Goal: Task Accomplishment & Management: Manage account settings

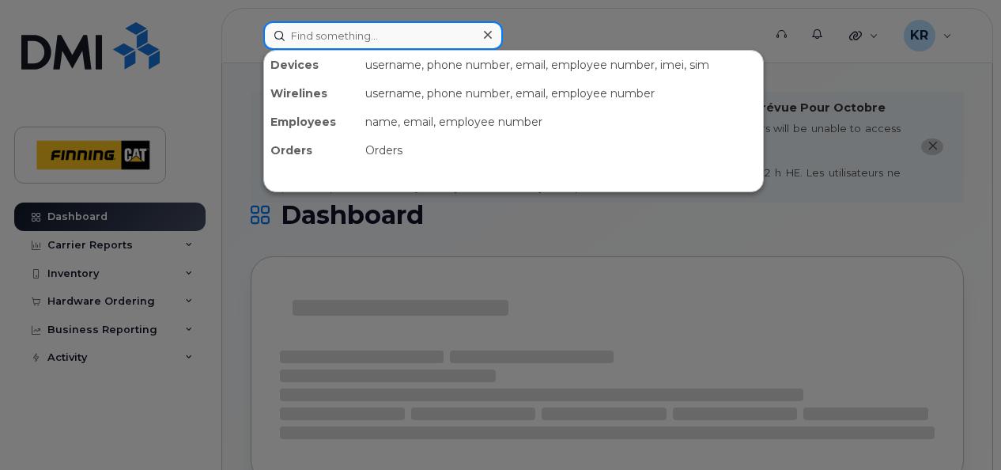
click at [330, 34] on input at bounding box center [383, 35] width 240 height 28
paste input "R. Jamieson"
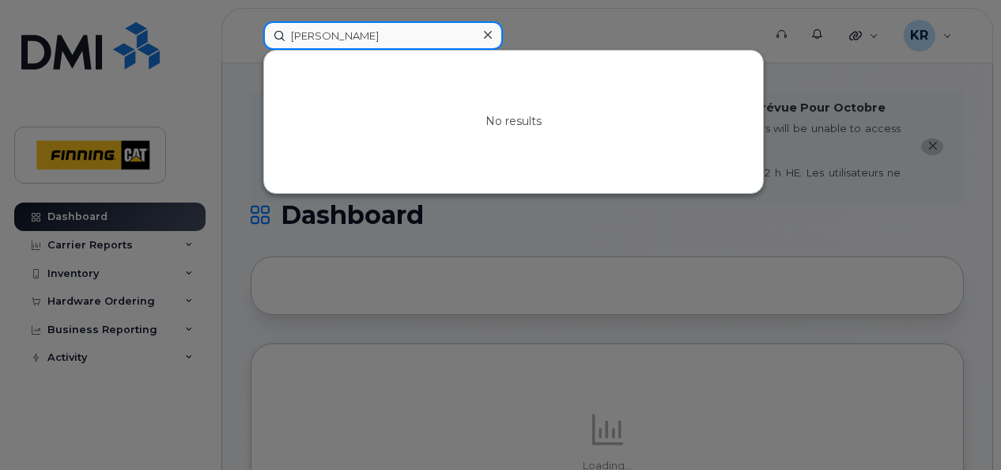
click at [297, 37] on input "R. Jamieson" at bounding box center [383, 35] width 240 height 28
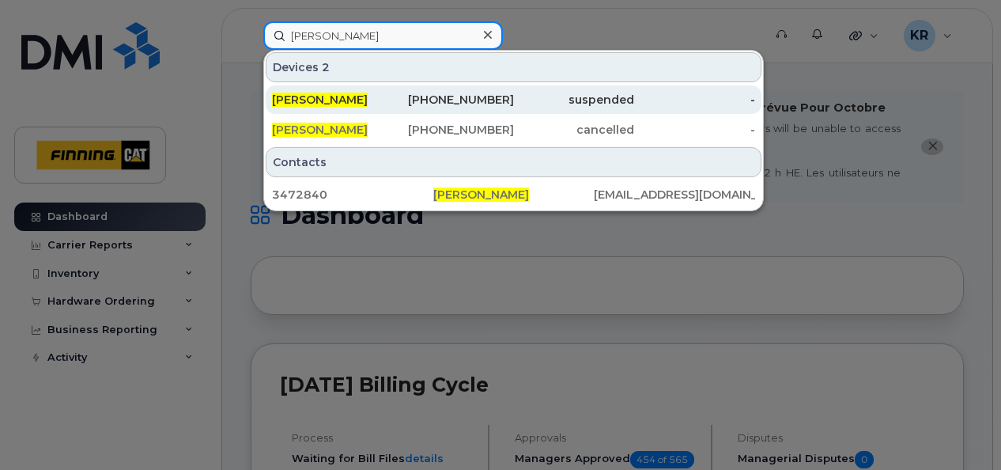
type input "[PERSON_NAME]"
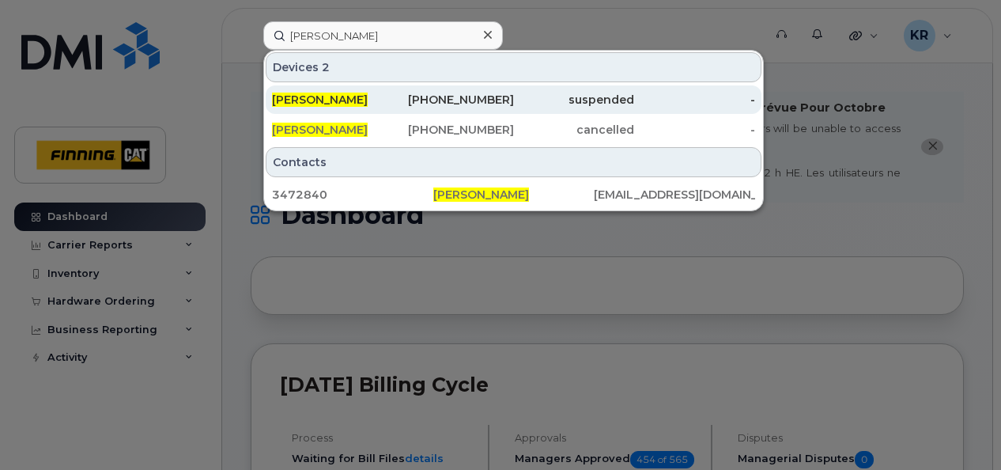
click at [501, 95] on div "250-212-8594" at bounding box center [453, 100] width 121 height 16
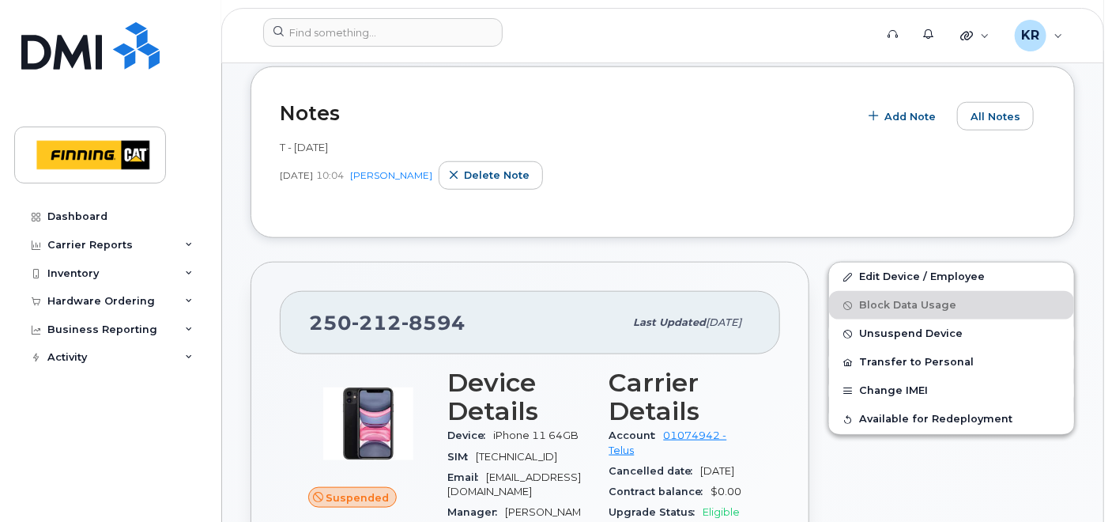
scroll to position [614, 0]
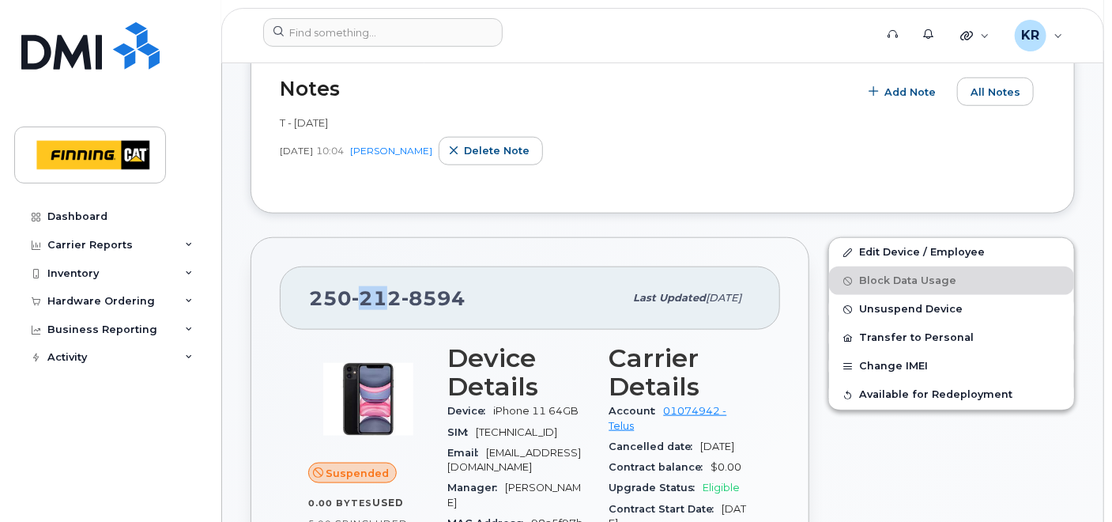
drag, startPoint x: 356, startPoint y: 302, endPoint x: 399, endPoint y: 304, distance: 43.5
click at [396, 304] on span "212" at bounding box center [377, 298] width 50 height 24
drag, startPoint x: 399, startPoint y: 304, endPoint x: 451, endPoint y: 302, distance: 52.2
click at [444, 302] on span "8594" at bounding box center [434, 298] width 64 height 24
click at [452, 302] on span "8594" at bounding box center [434, 298] width 64 height 24
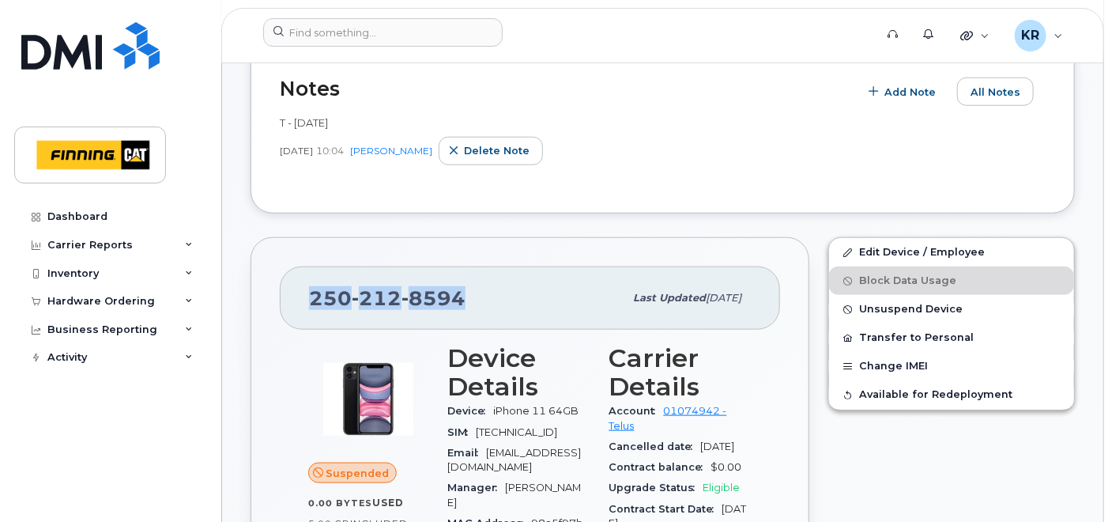
drag, startPoint x: 458, startPoint y: 296, endPoint x: 310, endPoint y: 288, distance: 148.1
click at [310, 288] on div "[PHONE_NUMBER]" at bounding box center [466, 297] width 315 height 33
copy span "[PHONE_NUMBER]"
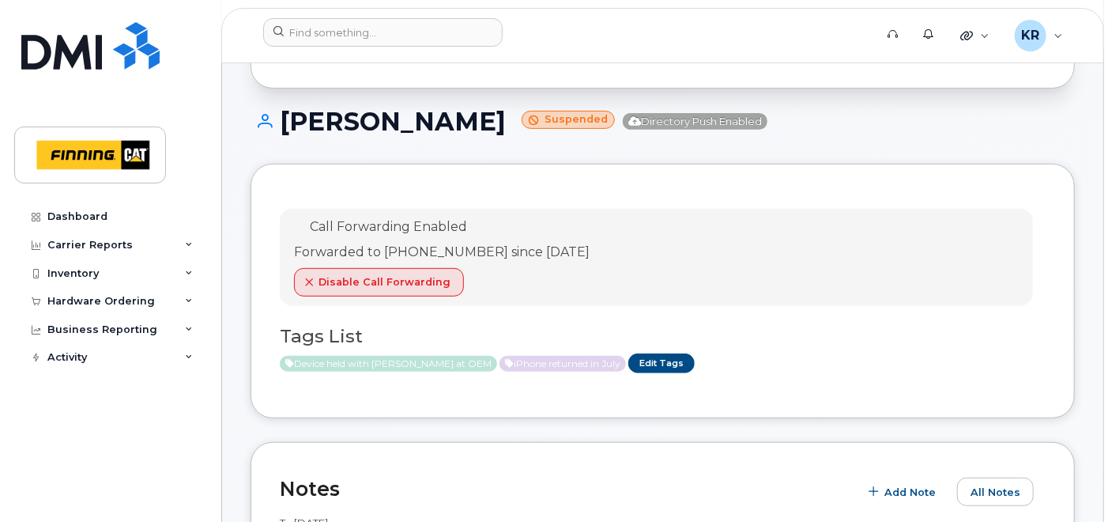
scroll to position [176, 0]
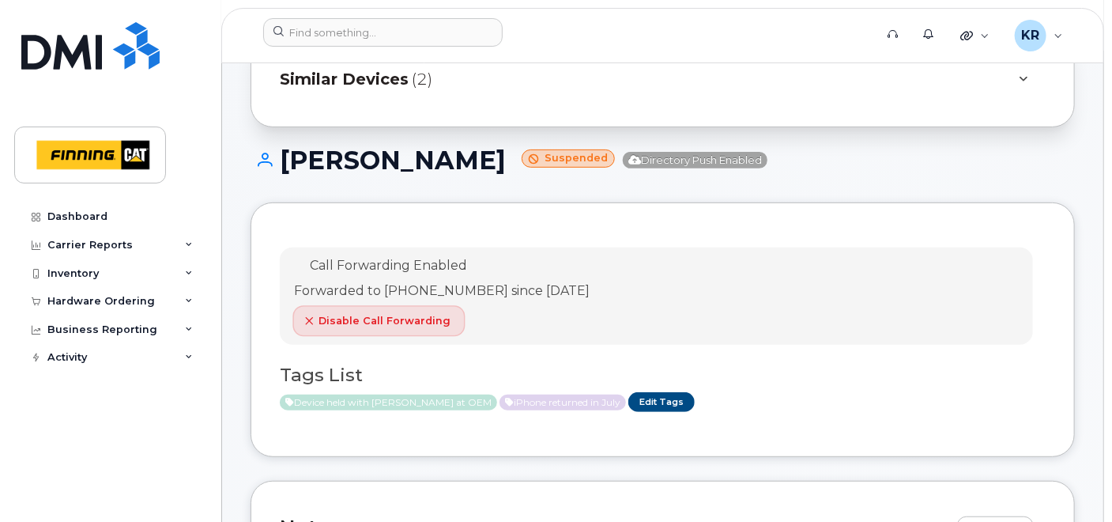
click at [410, 318] on span "Disable Call Forwarding" at bounding box center [385, 320] width 132 height 15
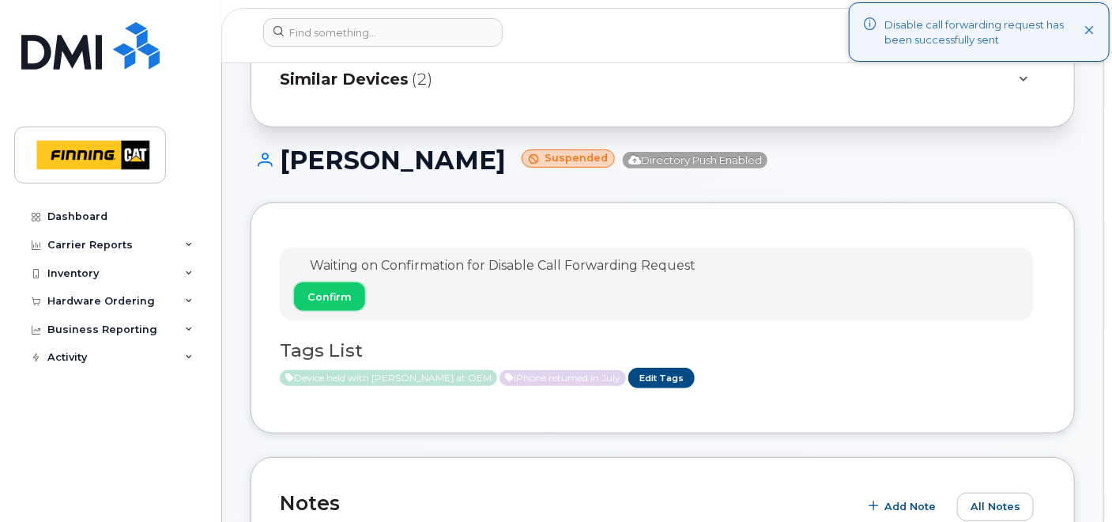
drag, startPoint x: 320, startPoint y: 291, endPoint x: 482, endPoint y: 280, distance: 162.5
click at [321, 291] on span "Confirm" at bounding box center [330, 296] width 44 height 15
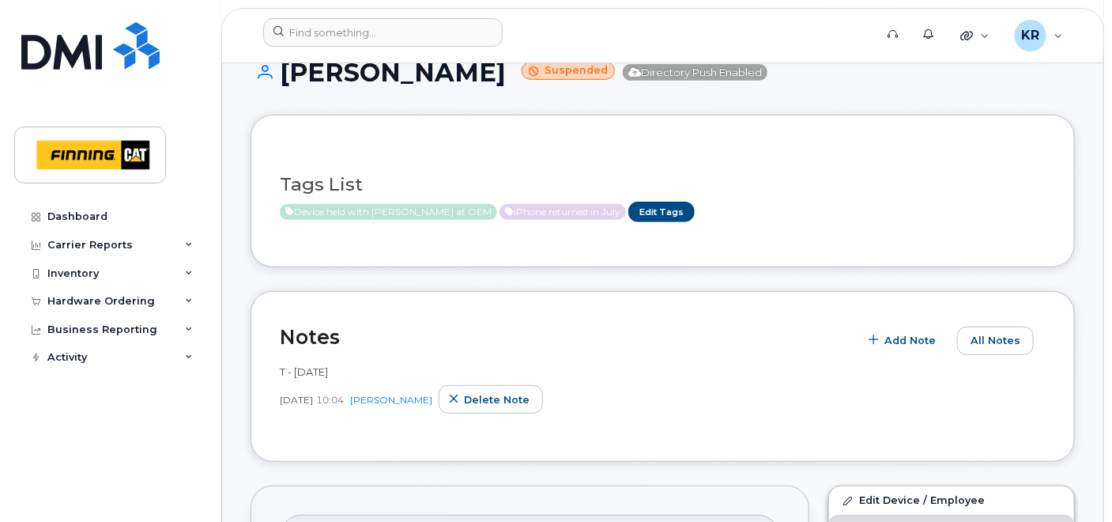
scroll to position [351, 0]
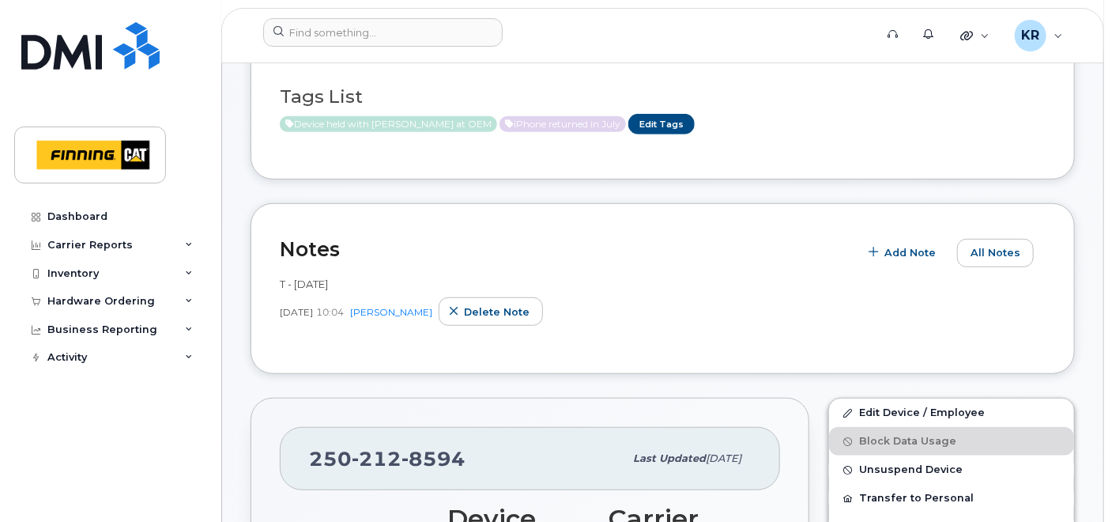
click at [606, 364] on div "Notes Add Note All Notes T - [DATE] [DATE] 10:04 [PERSON_NAME] Delete note" at bounding box center [663, 289] width 825 height 172
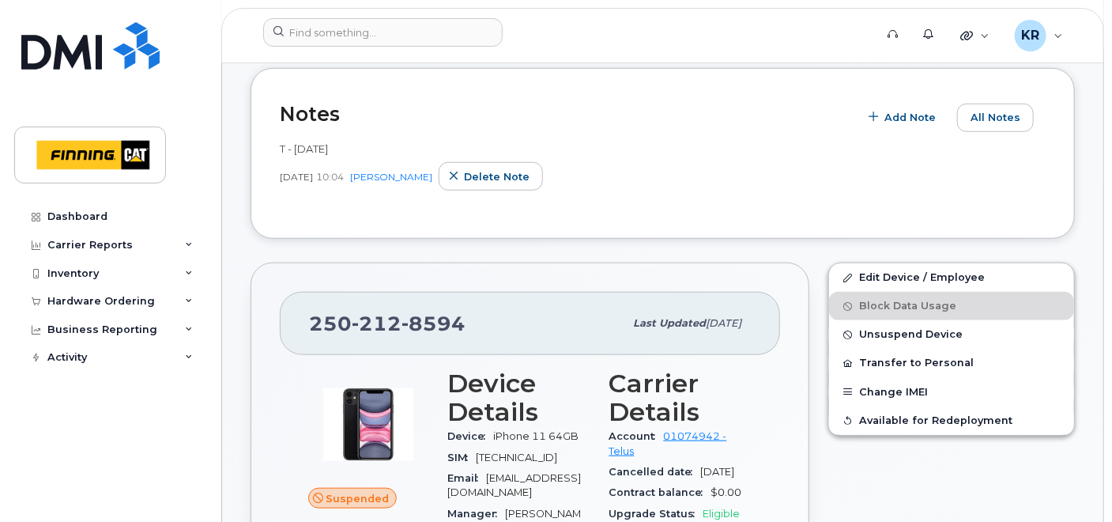
scroll to position [527, 0]
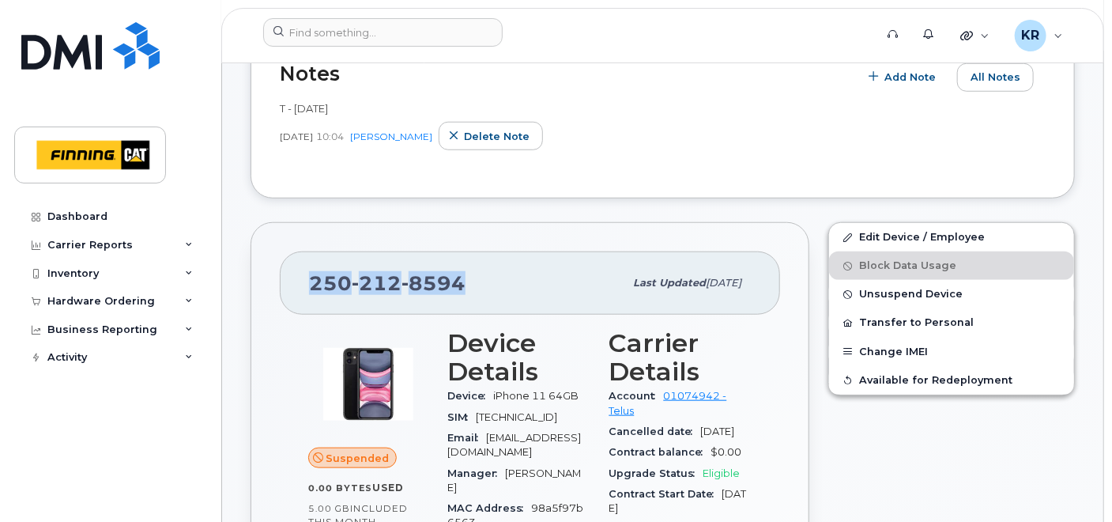
drag, startPoint x: 464, startPoint y: 278, endPoint x: 310, endPoint y: 270, distance: 154.3
click at [310, 270] on div "[PHONE_NUMBER]" at bounding box center [466, 282] width 315 height 33
click at [310, 271] on span "[PHONE_NUMBER]" at bounding box center [387, 283] width 157 height 24
copy span "[PHONE_NUMBER]"
